Goal: Task Accomplishment & Management: Use online tool/utility

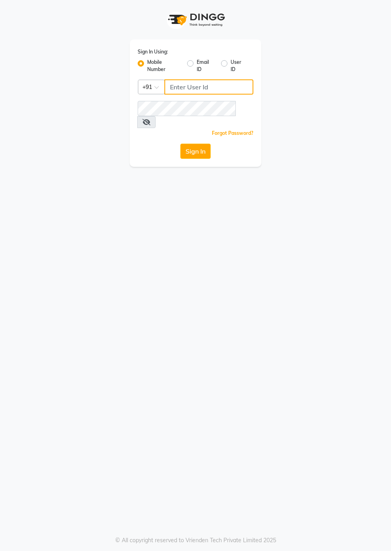
click at [192, 86] on input "Username" at bounding box center [208, 86] width 89 height 15
type input "9289961171"
click at [180, 144] on button "Sign In" at bounding box center [195, 151] width 30 height 15
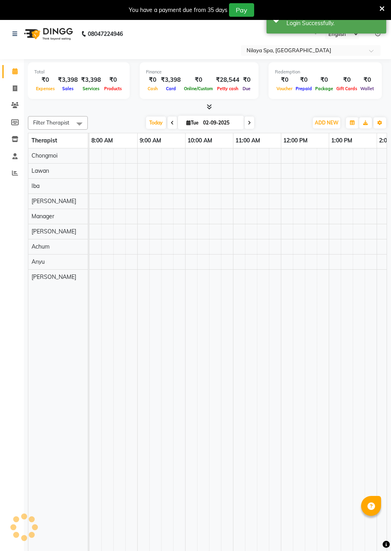
select select "en"
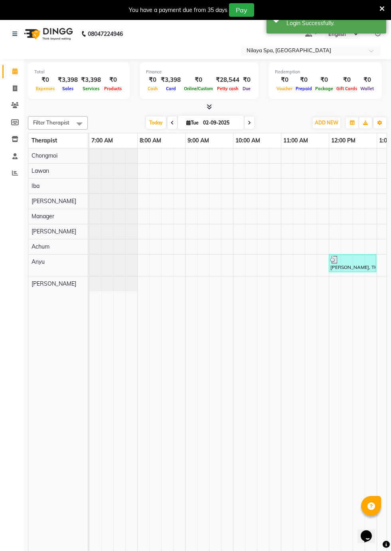
click at [162, 117] on span "Today" at bounding box center [156, 123] width 20 height 12
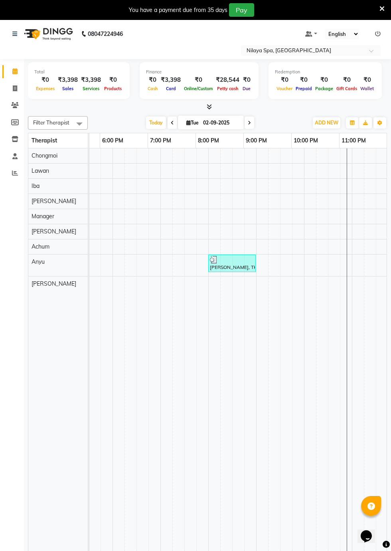
scroll to position [0, 121]
click at [171, 121] on icon at bounding box center [172, 123] width 3 height 5
type input "[DATE]"
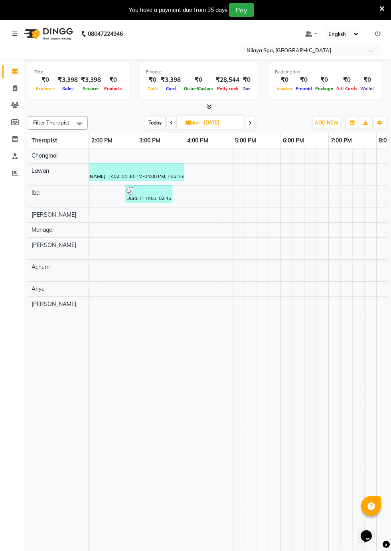
scroll to position [0, 516]
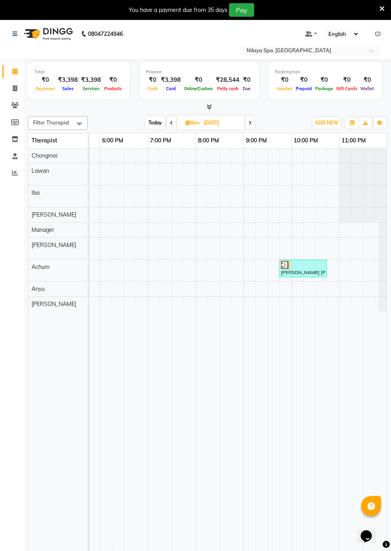
click at [309, 266] on div at bounding box center [303, 265] width 44 height 8
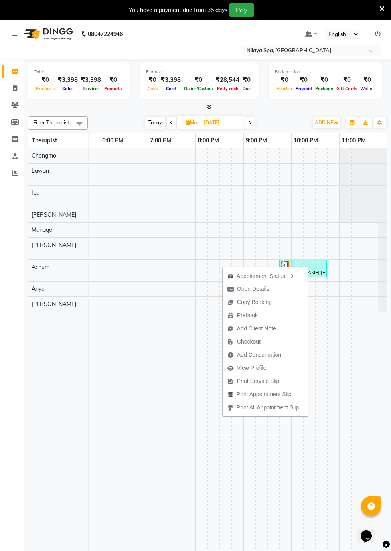
click at [248, 341] on span "Checkout" at bounding box center [249, 342] width 24 height 8
select select "service"
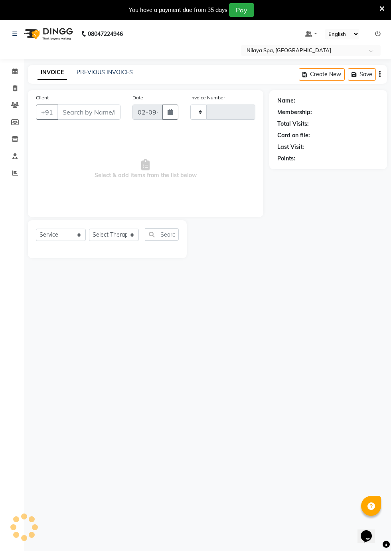
type input "0178"
select select "8676"
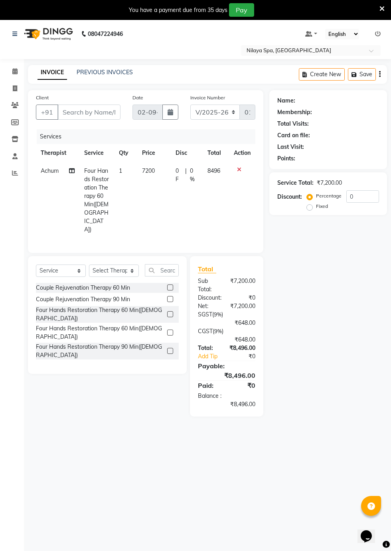
type input "65******20"
type input "[DATE]"
select select "88927"
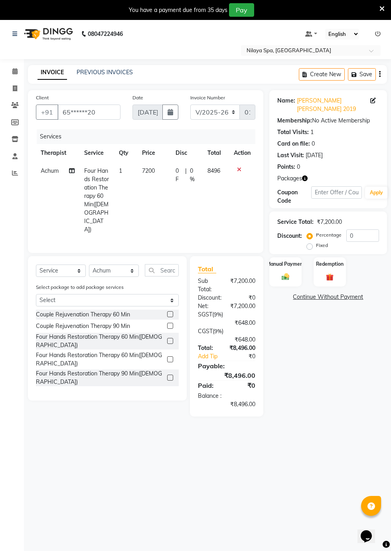
click at [239, 168] on icon at bounding box center [239, 170] width 4 height 6
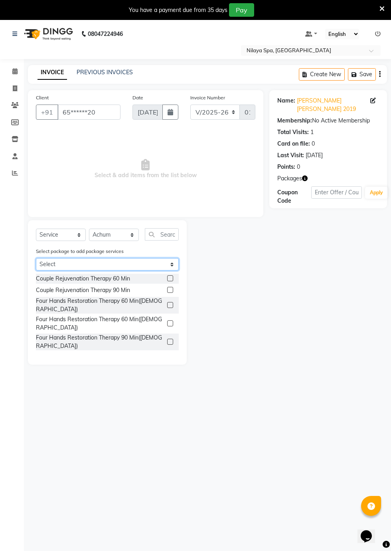
click at [170, 261] on select "Select Silver_All" at bounding box center [107, 264] width 143 height 12
click at [36, 258] on select "Select Silver_All" at bounding box center [107, 264] width 143 height 12
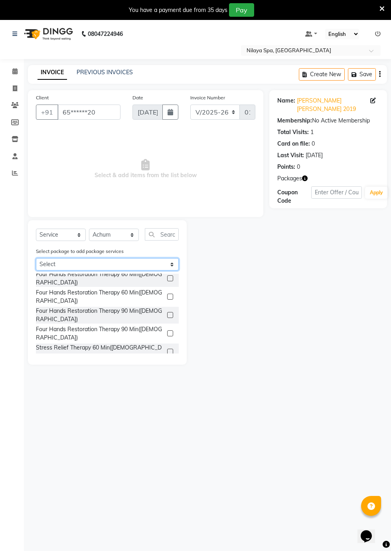
scroll to position [10, 0]
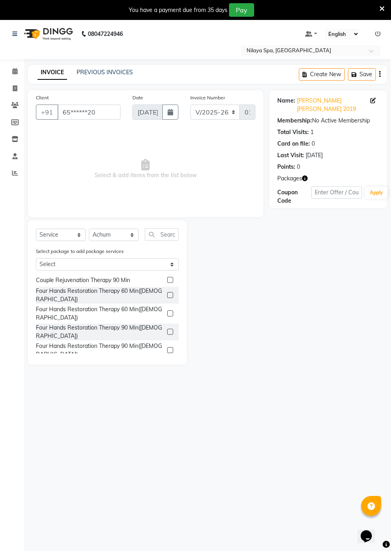
click at [169, 292] on label at bounding box center [170, 295] width 6 height 6
click at [169, 293] on input "checkbox" at bounding box center [169, 295] width 5 height 5
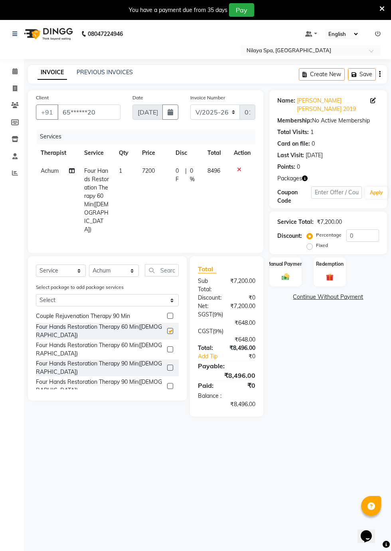
checkbox input "false"
click at [169, 294] on select "Select Silver_All" at bounding box center [107, 300] width 143 height 12
click at [239, 169] on icon at bounding box center [239, 170] width 4 height 6
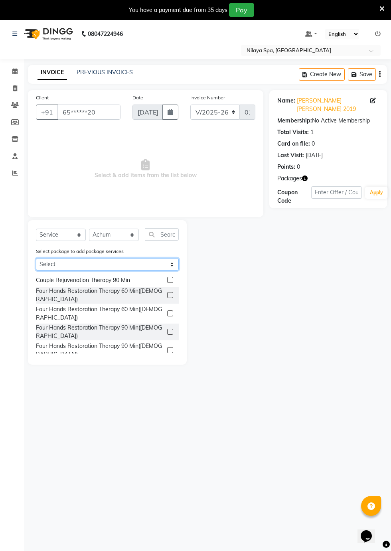
click at [169, 259] on select "Select Silver_All" at bounding box center [107, 264] width 143 height 12
select select "1: Object"
click at [36, 258] on select "Select Silver_All" at bounding box center [107, 264] width 143 height 12
click at [169, 292] on label at bounding box center [170, 295] width 6 height 6
click at [169, 293] on input "checkbox" at bounding box center [169, 295] width 5 height 5
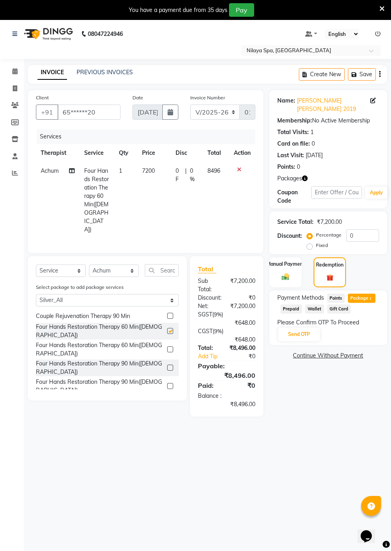
checkbox input "false"
click at [71, 170] on icon at bounding box center [72, 171] width 6 height 6
select select "88927"
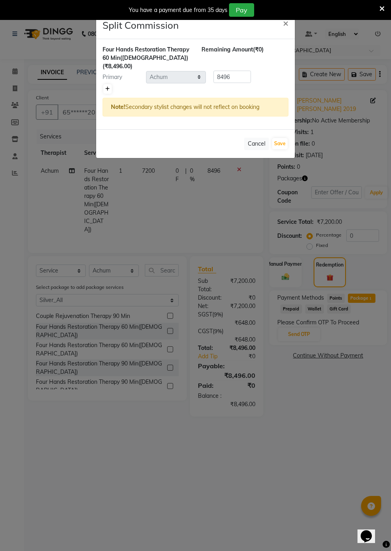
click at [107, 87] on icon at bounding box center [107, 89] width 4 height 5
type input "4248"
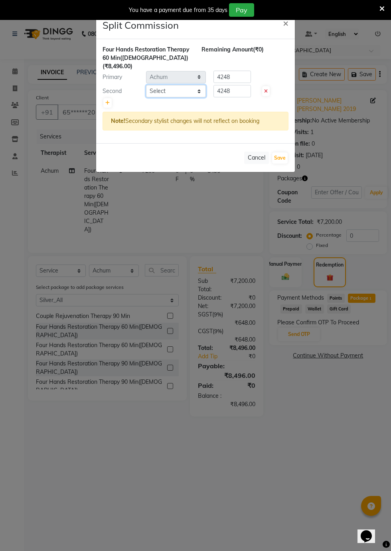
click at [197, 85] on select "Select Achum [PERSON_NAME] Iba Lawan Manager [PERSON_NAME]" at bounding box center [176, 91] width 60 height 12
select select "89548"
click at [146, 85] on select "Select Achum [PERSON_NAME] Iba Lawan Manager [PERSON_NAME]" at bounding box center [176, 91] width 60 height 12
click at [282, 152] on button "Save" at bounding box center [280, 157] width 16 height 11
select select "Select"
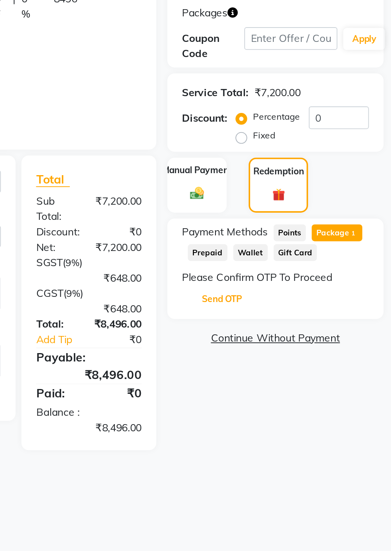
click at [303, 328] on button "Send OTP" at bounding box center [299, 335] width 42 height 14
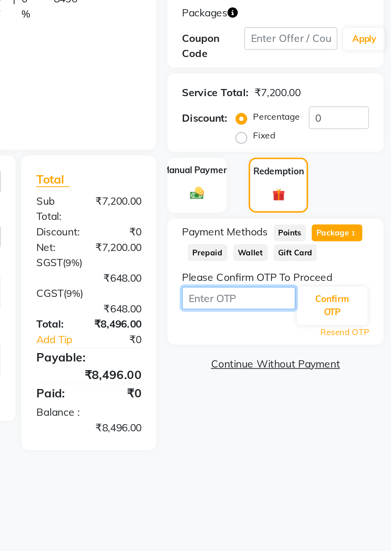
click at [319, 328] on input "text" at bounding box center [308, 334] width 62 height 12
type input "1205"
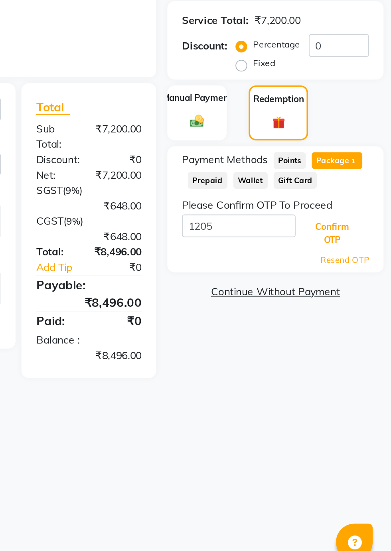
click at [360, 328] on button "Confirm OTP" at bounding box center [359, 338] width 38 height 21
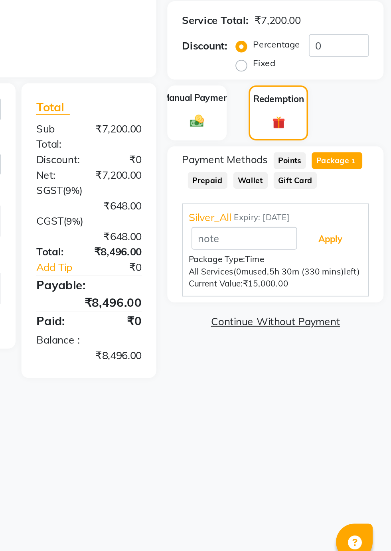
click at [362, 334] on button "Apply" at bounding box center [358, 341] width 33 height 14
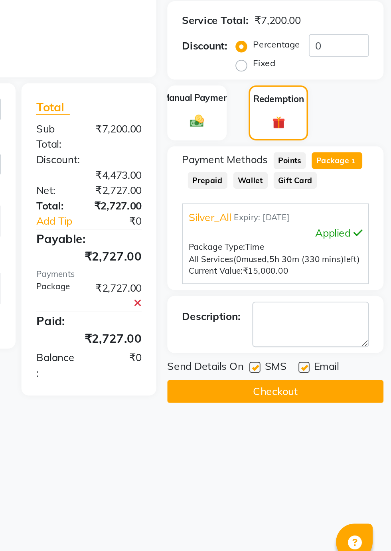
click at [344, 418] on button "Checkout" at bounding box center [328, 424] width 118 height 12
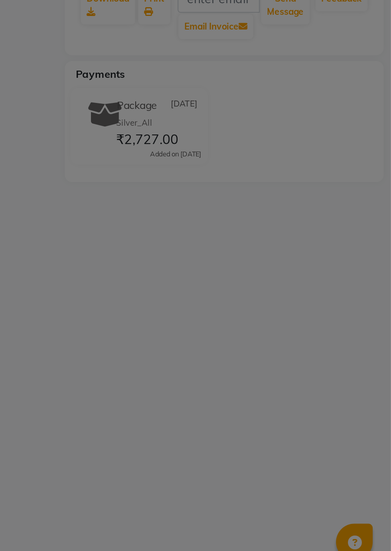
select select "88927"
select select "89548"
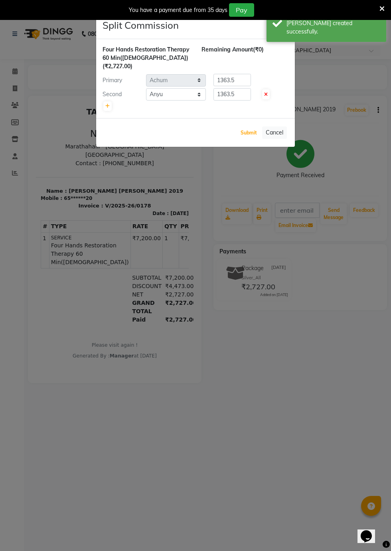
click at [251, 127] on button "Submit" at bounding box center [249, 132] width 20 height 11
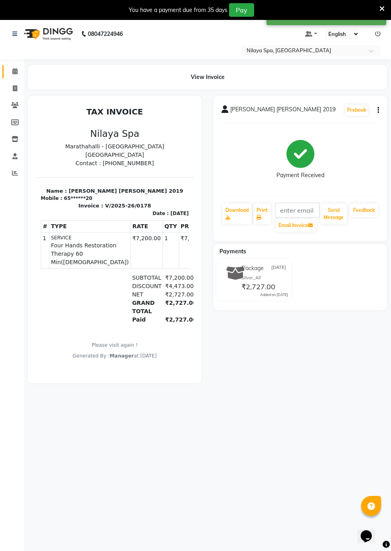
click at [17, 69] on icon at bounding box center [14, 71] width 5 height 6
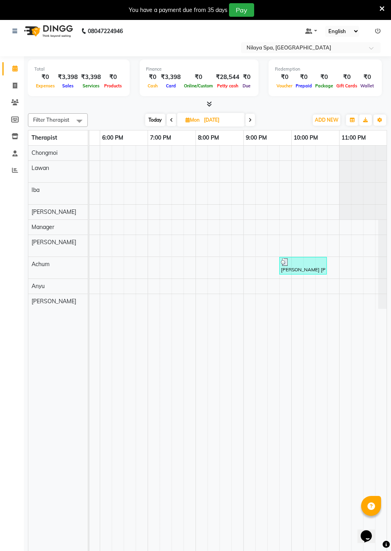
scroll to position [5, 0]
